Goal: Task Accomplishment & Management: Use online tool/utility

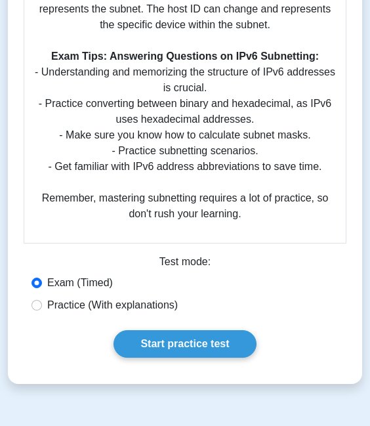
scroll to position [830, 0]
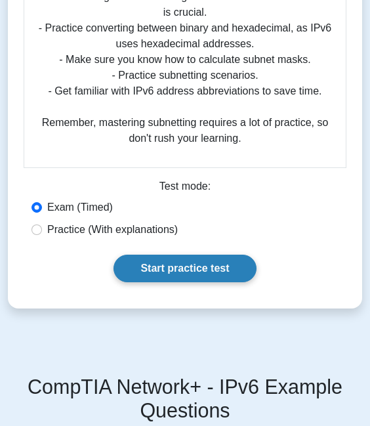
click at [196, 282] on link "Start practice test" at bounding box center [184, 269] width 142 height 28
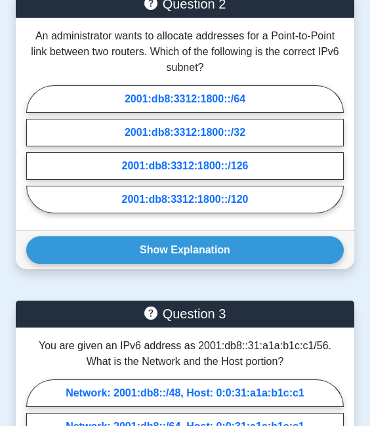
scroll to position [916, 0]
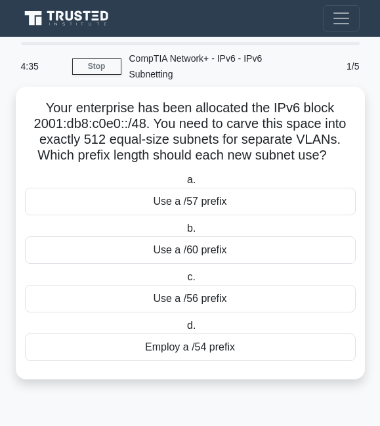
click at [248, 350] on div "Employ a /54 prefix" at bounding box center [190, 347] width 331 height 28
click at [184, 330] on input "d. Employ a /54 prefix" at bounding box center [184, 325] width 0 height 9
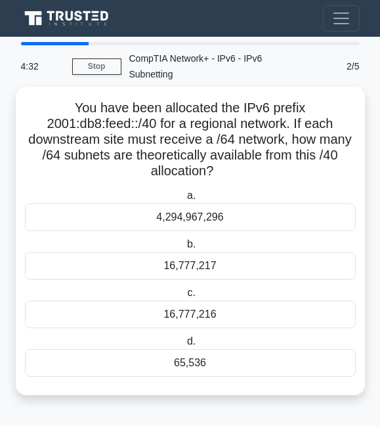
click at [243, 319] on div "16,777,216" at bounding box center [190, 314] width 331 height 28
click at [184, 297] on input "c. 16,777,216" at bounding box center [184, 293] width 0 height 9
